Goal: Task Accomplishment & Management: Manage account settings

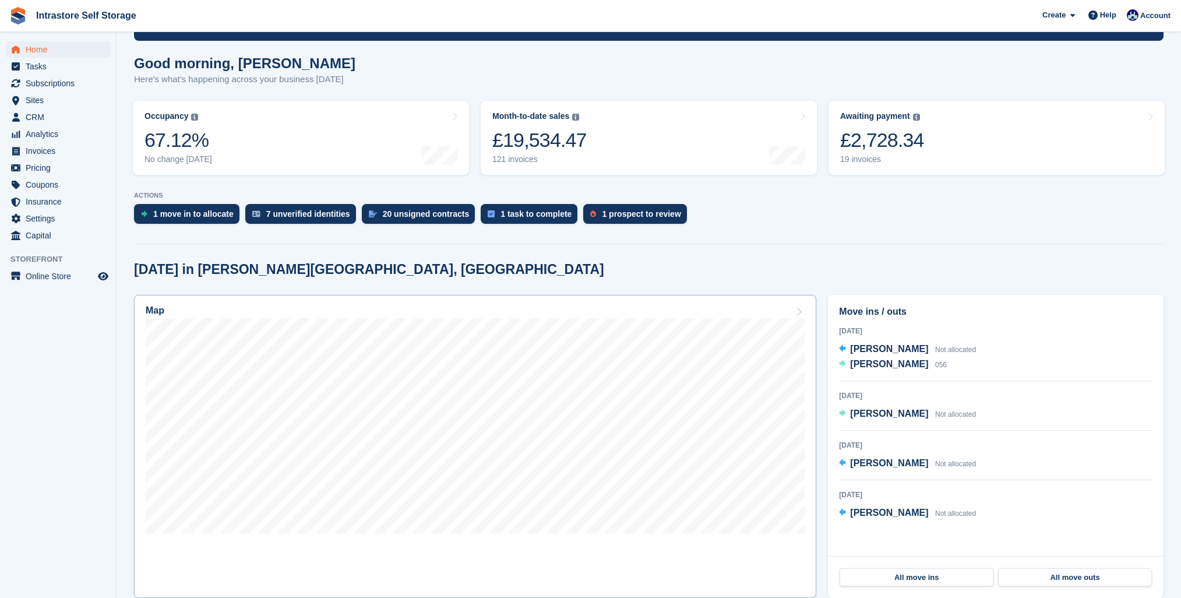
scroll to position [93, 0]
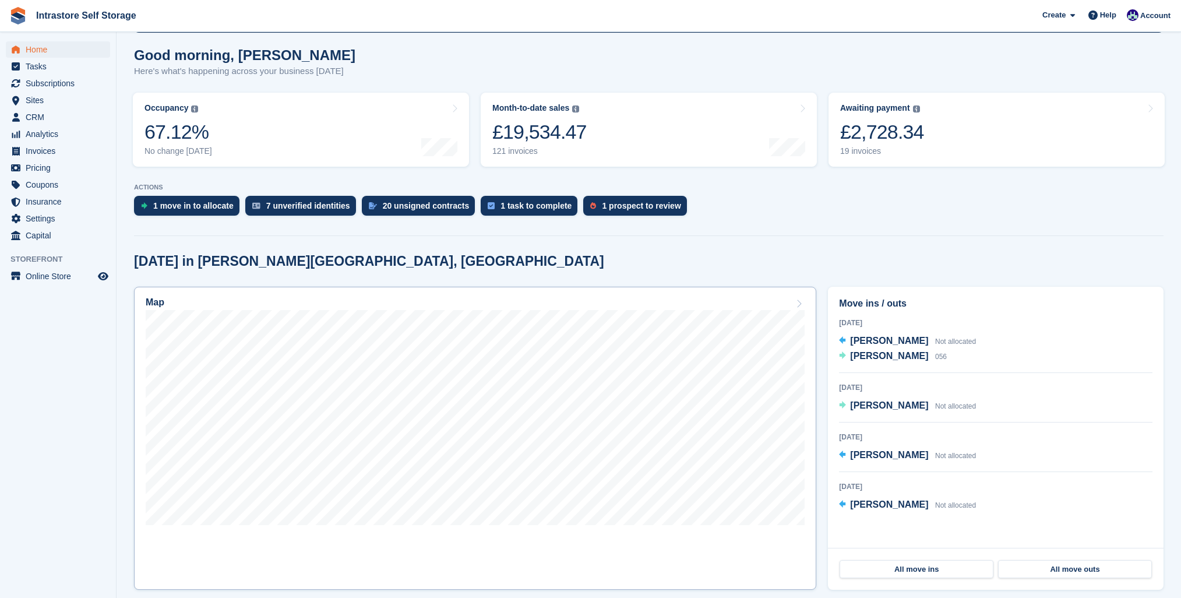
click at [478, 529] on div at bounding box center [475, 419] width 659 height 219
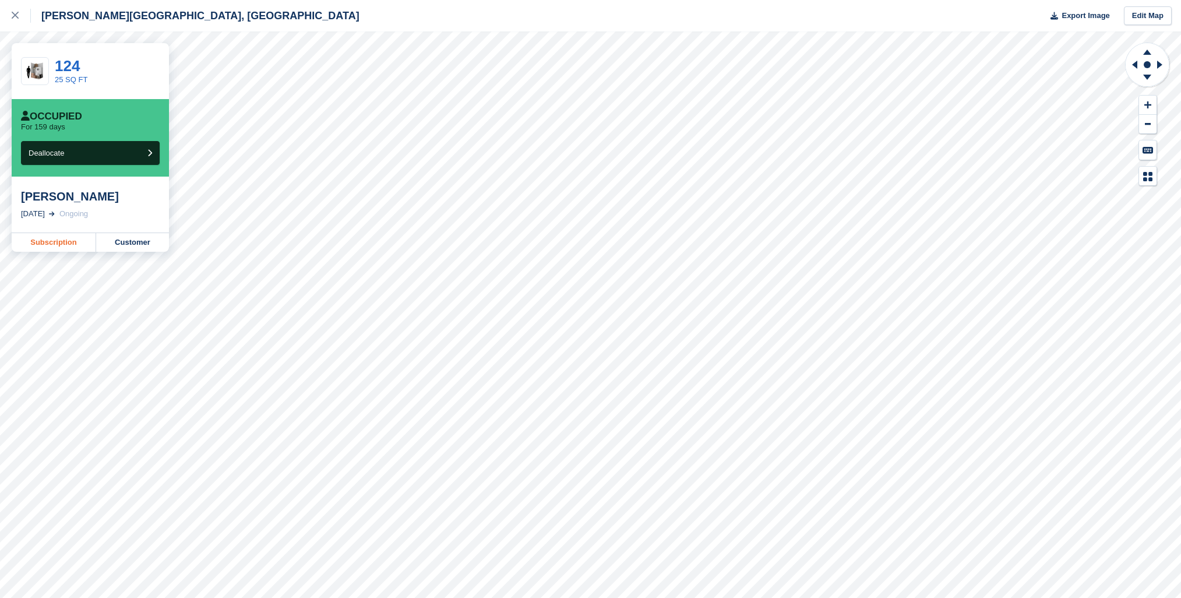
click at [75, 242] on link "Subscription" at bounding box center [54, 242] width 85 height 19
